Goal: Find contact information: Find contact information

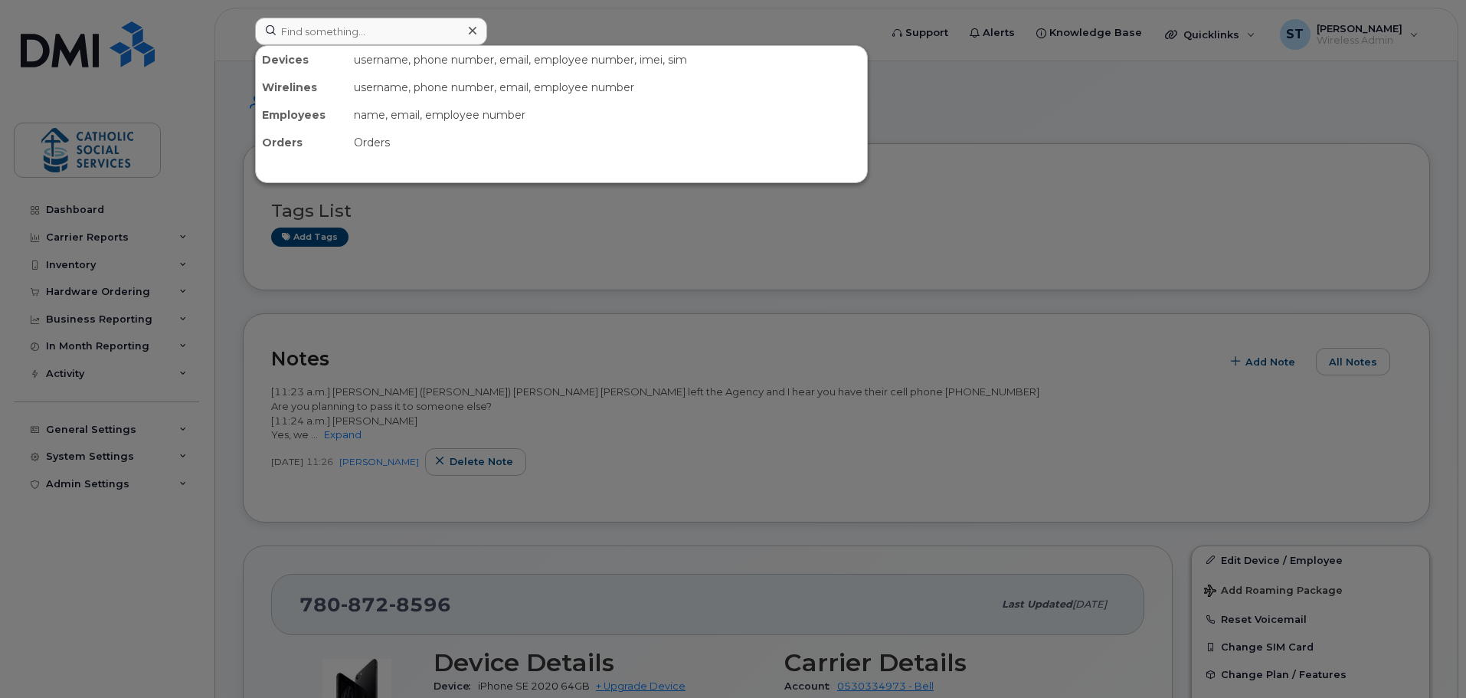
click at [368, 33] on input at bounding box center [371, 32] width 232 height 28
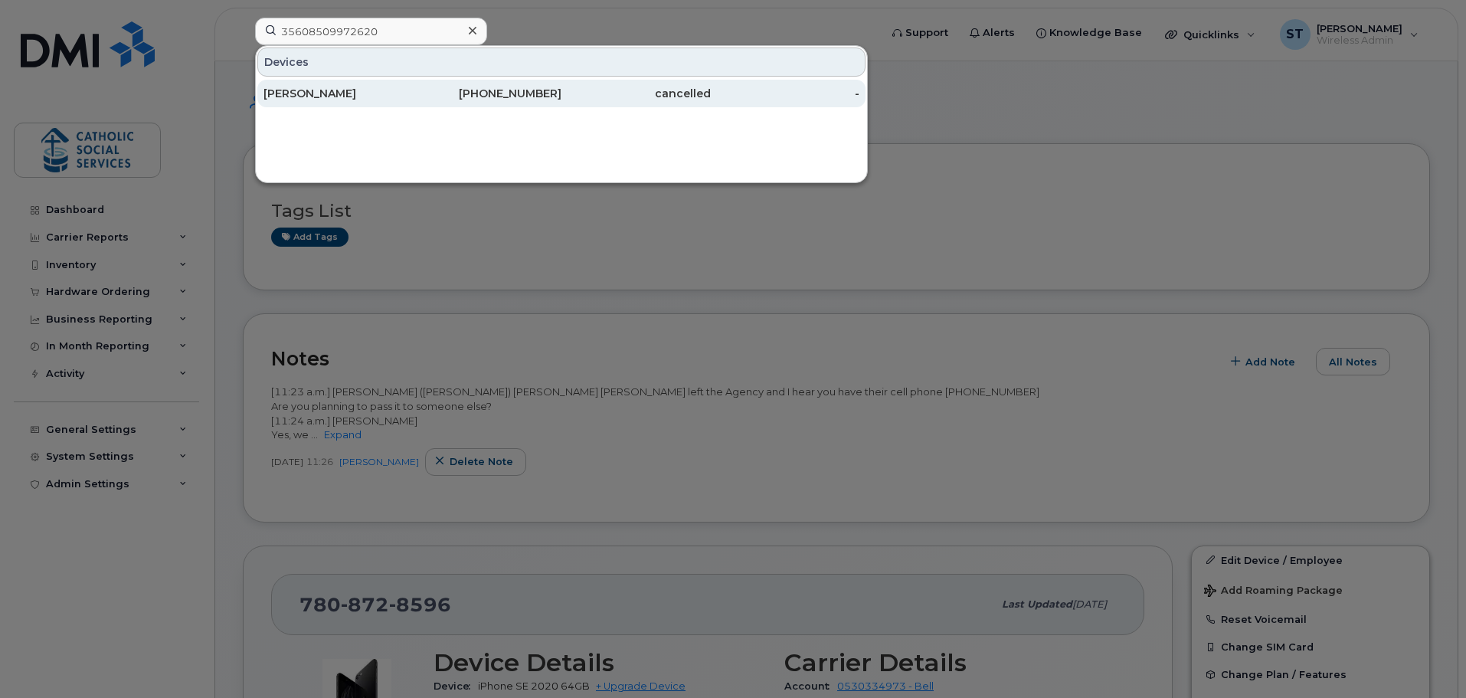
type input "35608509972620"
click at [361, 90] on div "Melinda Brennan" at bounding box center [338, 93] width 149 height 15
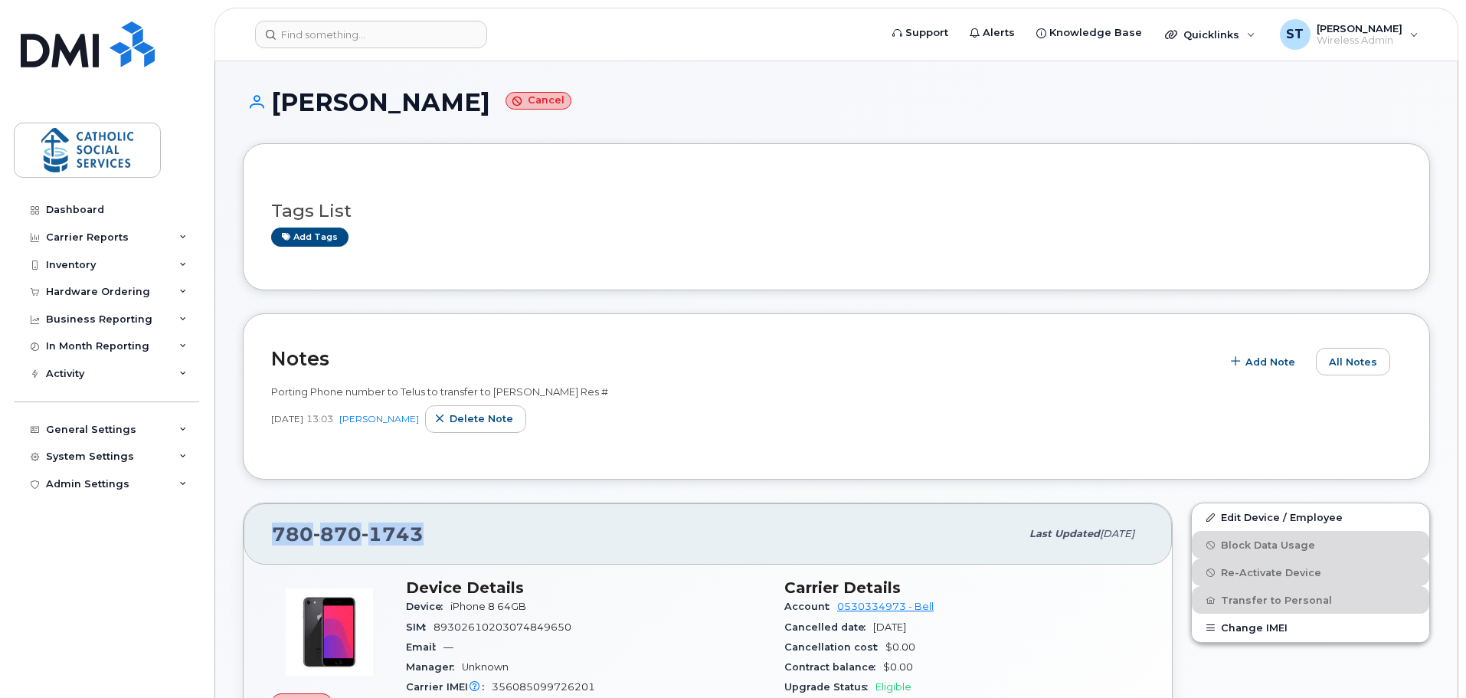
drag, startPoint x: 421, startPoint y: 533, endPoint x: 274, endPoint y: 535, distance: 147.1
click at [274, 535] on div "780 870 1743" at bounding box center [646, 534] width 748 height 32
copy span "780 870 1743"
click at [352, 32] on input at bounding box center [371, 35] width 232 height 28
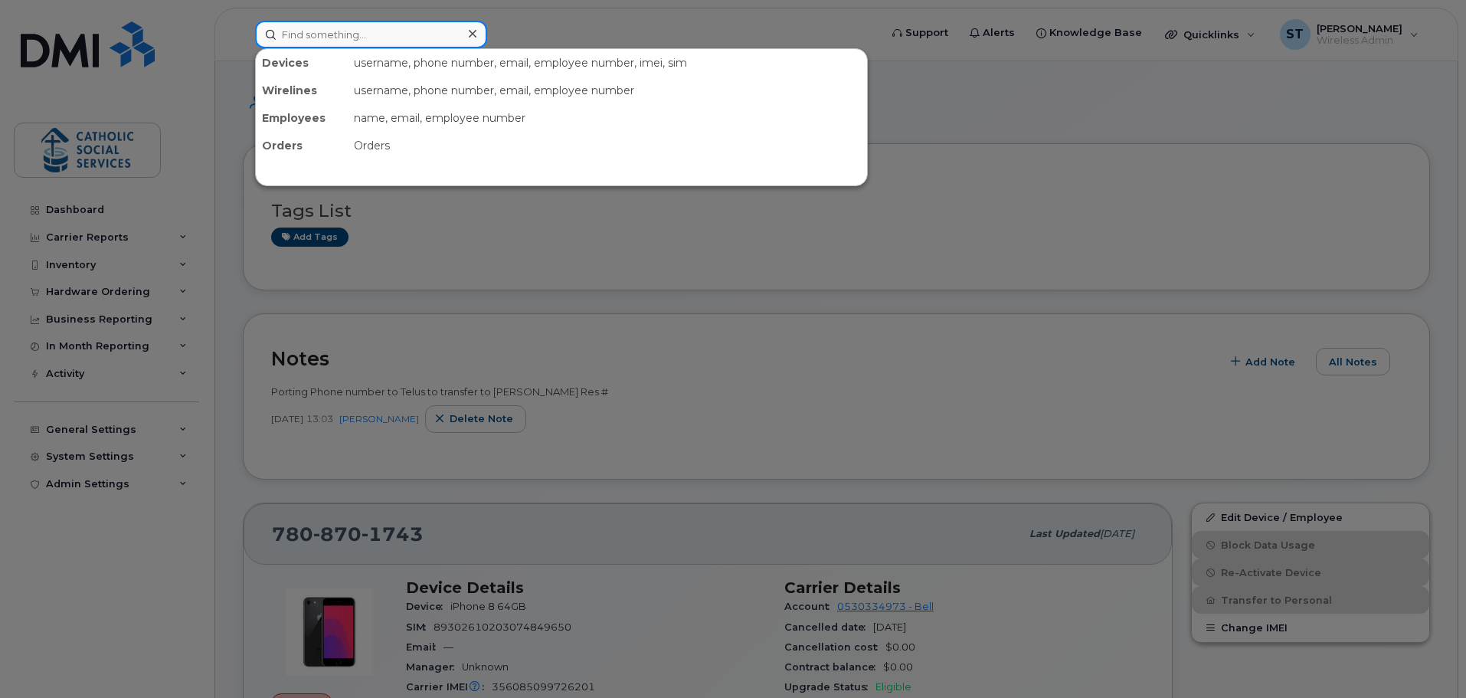
paste input "358709096626365"
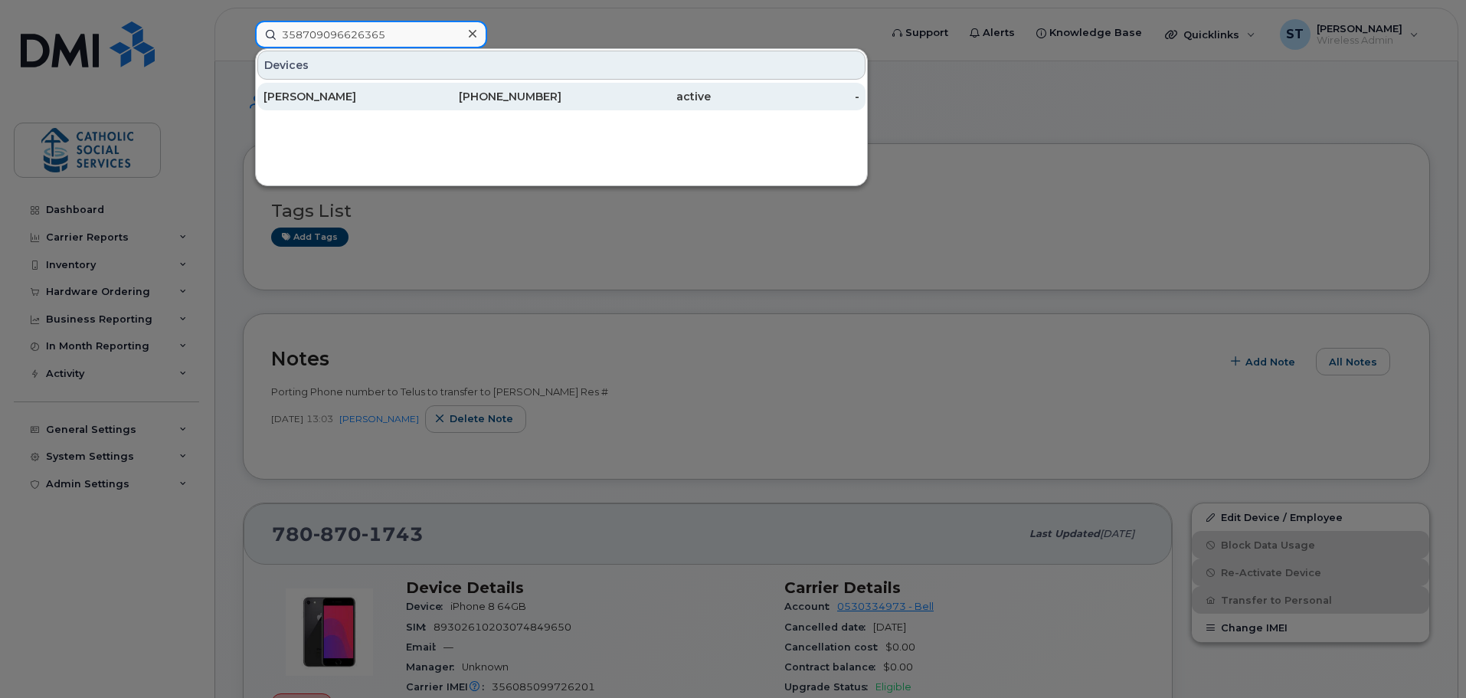
type input "358709096626365"
click at [328, 97] on div "[PERSON_NAME]" at bounding box center [338, 96] width 149 height 15
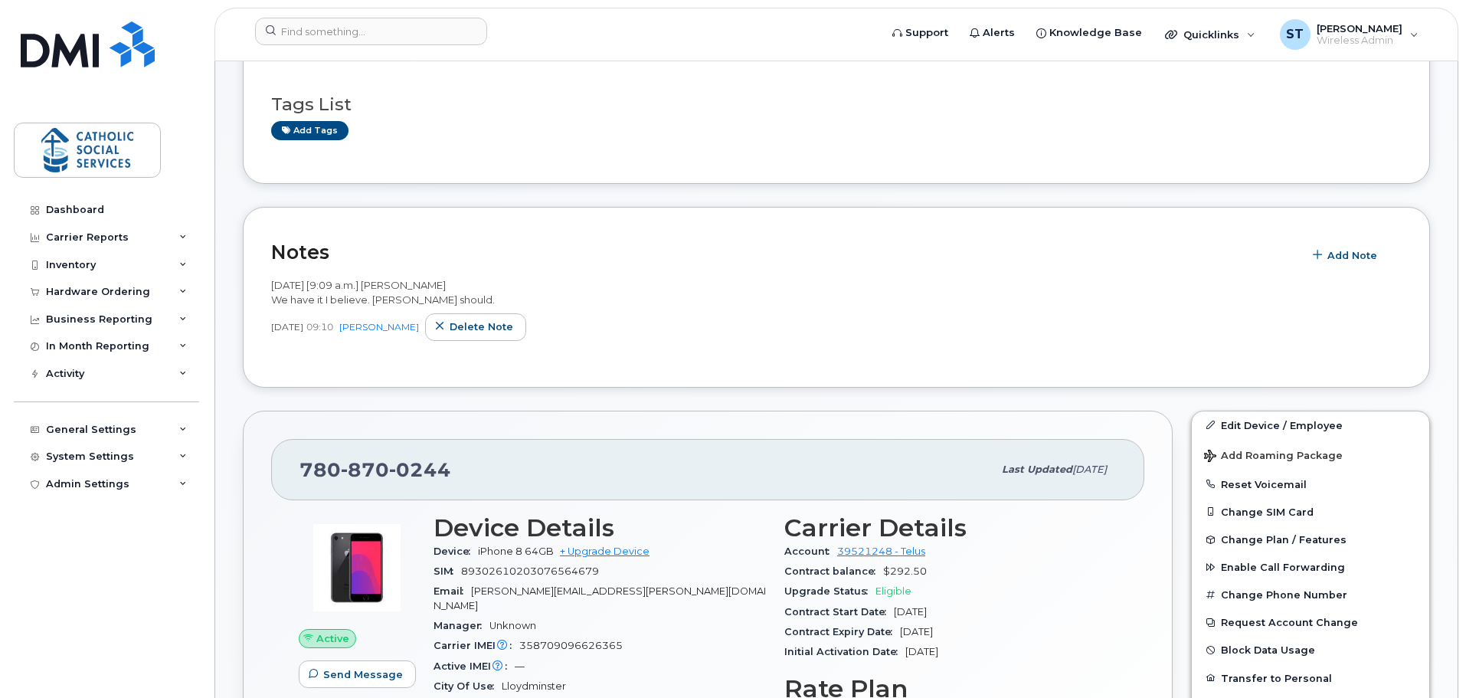
scroll to position [153, 0]
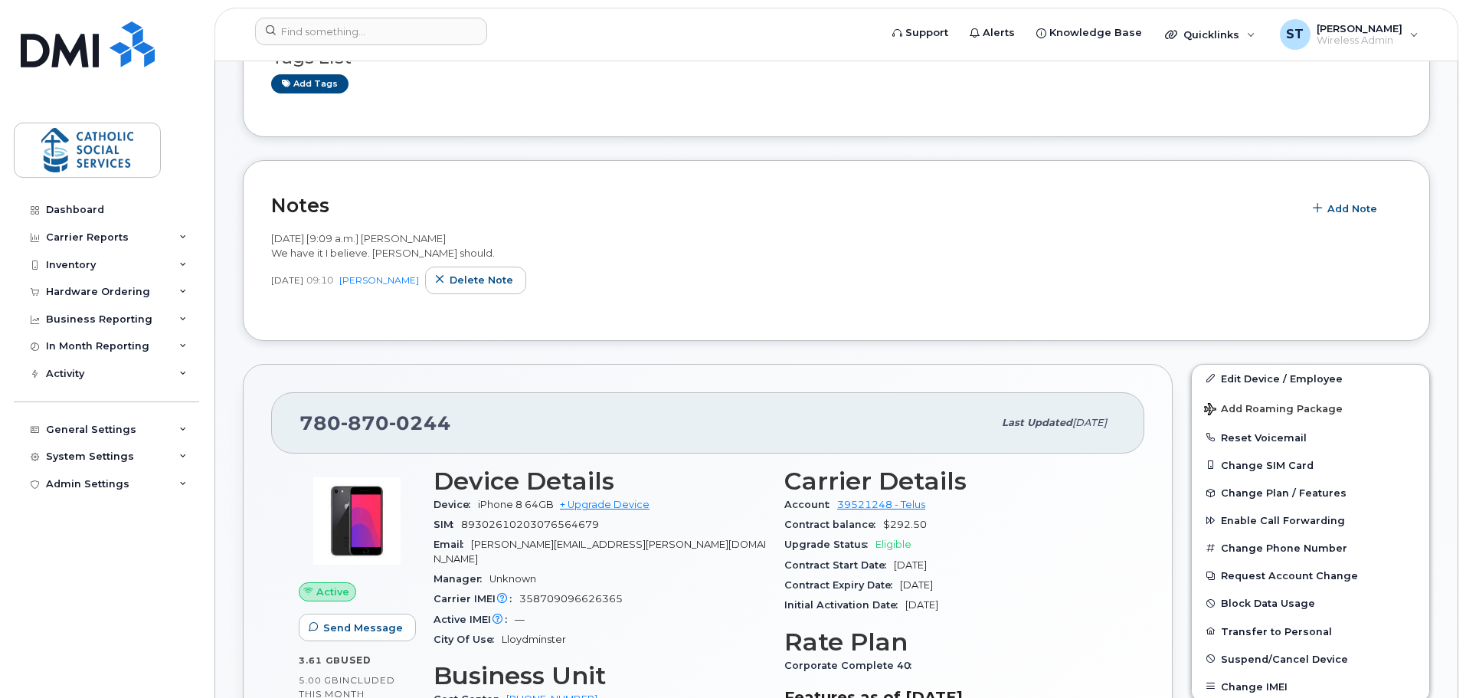
click at [452, 420] on div "[PHONE_NUMBER]" at bounding box center [646, 423] width 693 height 32
drag, startPoint x: 452, startPoint y: 420, endPoint x: 302, endPoint y: 419, distance: 150.2
click at [302, 419] on div "[PHONE_NUMBER]" at bounding box center [646, 423] width 693 height 32
copy span "[PHONE_NUMBER]"
